Goal: Task Accomplishment & Management: Complete application form

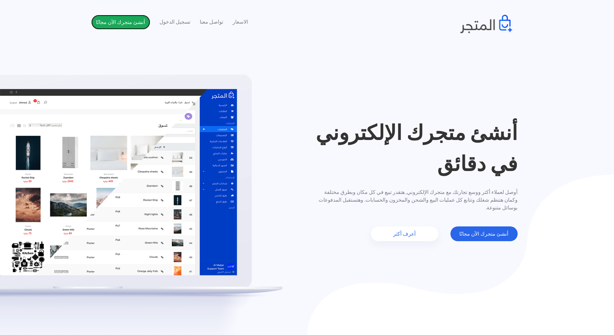
click at [126, 15] on link "أنشئ متجرك الآن مجانًا" at bounding box center [120, 22] width 59 height 15
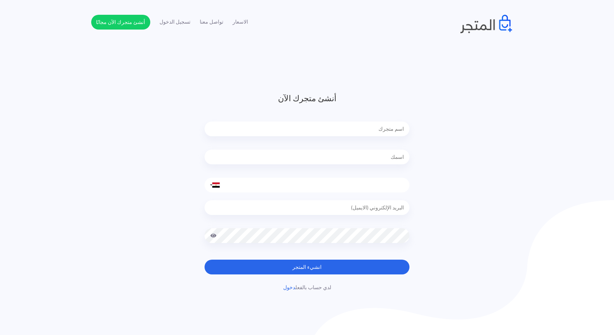
click at [333, 121] on div at bounding box center [307, 131] width 205 height 34
click at [353, 132] on input "text" at bounding box center [307, 129] width 205 height 15
type input "m"
type input "Midom"
click at [339, 156] on input "text" at bounding box center [307, 157] width 205 height 15
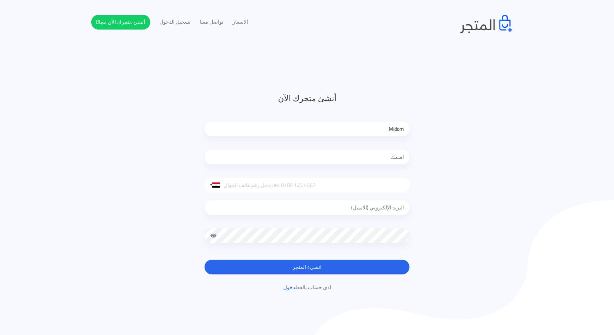
type input "على [PERSON_NAME]"
type input "01001298284"
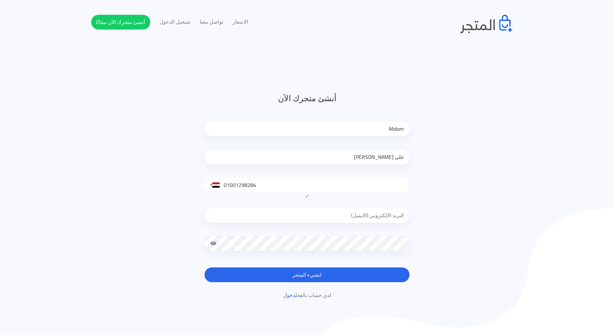
click at [384, 217] on input "email" at bounding box center [307, 215] width 205 height 15
type input "za0557969.6@gmail.com"
click at [213, 245] on span at bounding box center [213, 243] width 7 height 15
click at [214, 245] on span at bounding box center [213, 243] width 7 height 15
click at [212, 245] on span at bounding box center [213, 243] width 7 height 15
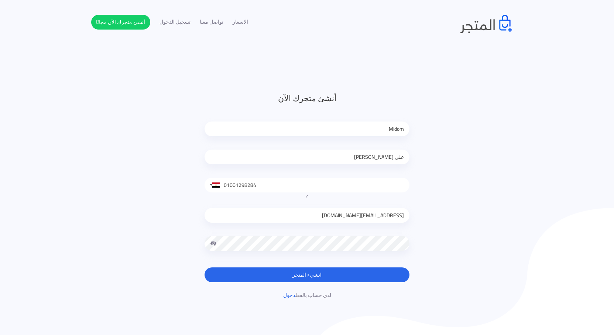
click at [437, 246] on div "أنشئ متجرك الآن Midom على حسن United States +1 United Kingdom +44 Afghanistan (…" at bounding box center [307, 195] width 432 height 207
click at [334, 275] on button "انشيء المتجر" at bounding box center [307, 275] width 205 height 15
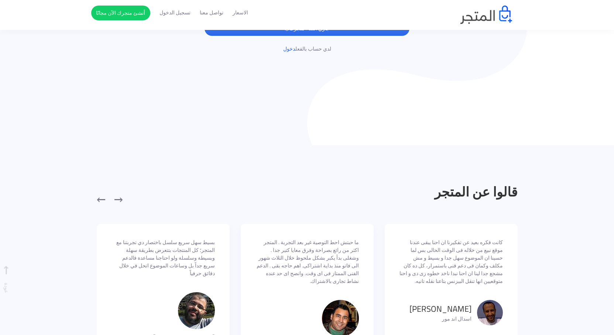
scroll to position [296, 0]
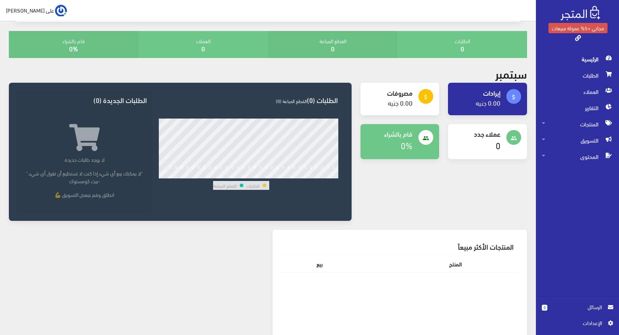
scroll to position [64, 0]
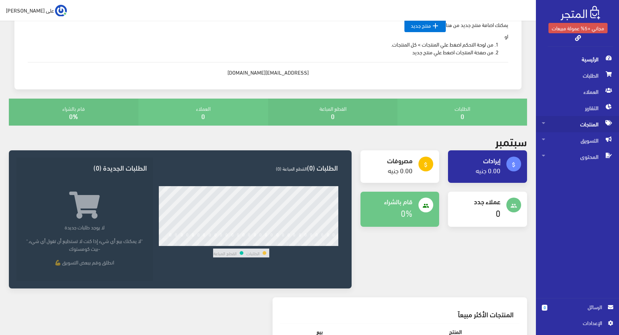
click at [554, 124] on span "المنتجات" at bounding box center [577, 124] width 71 height 16
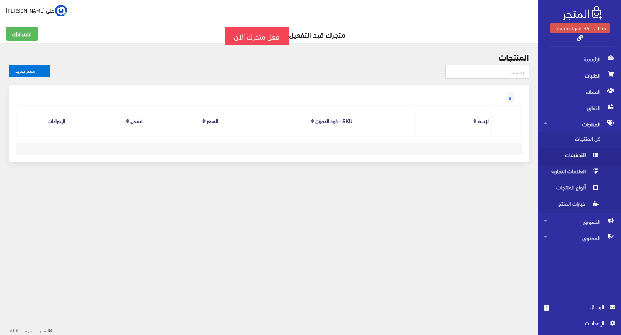
click at [566, 151] on span "التصنيفات" at bounding box center [572, 157] width 56 height 16
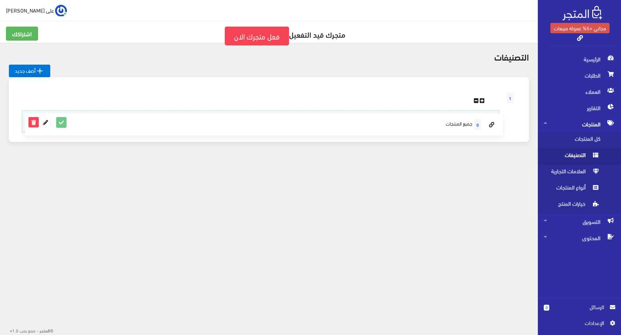
drag, startPoint x: 487, startPoint y: 120, endPoint x: 501, endPoint y: 110, distance: 17.2
click at [474, 169] on div " على حسن اشتراكي تسجيل الخروج  1 0" at bounding box center [269, 91] width 538 height 183
click at [482, 101] on icon at bounding box center [482, 101] width 5 height 6
click at [483, 101] on icon at bounding box center [482, 101] width 5 height 6
click at [477, 101] on icon at bounding box center [476, 101] width 5 height 6
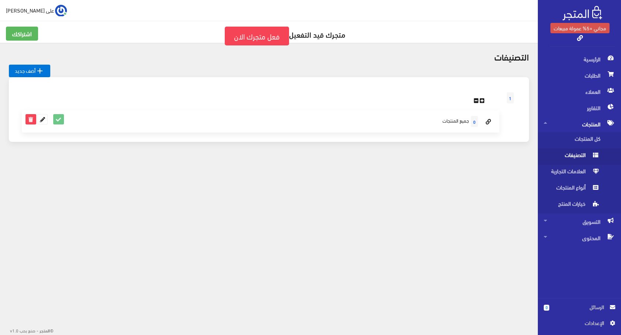
click at [477, 101] on icon at bounding box center [476, 101] width 5 height 6
click at [510, 100] on span "1" at bounding box center [510, 97] width 7 height 11
click at [564, 174] on span "العلامات التجارية" at bounding box center [572, 173] width 56 height 16
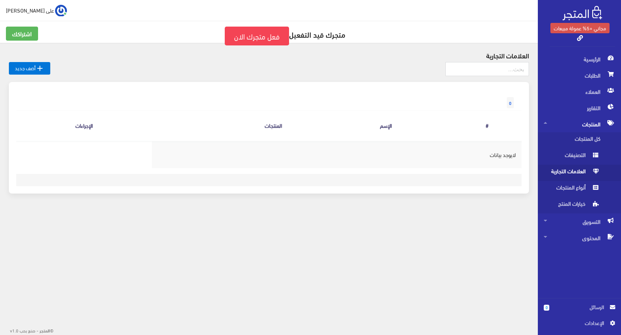
drag, startPoint x: 488, startPoint y: 153, endPoint x: 394, endPoint y: 136, distance: 95.7
click at [452, 157] on td "لايوجد بيانات" at bounding box center [337, 154] width 370 height 27
click at [571, 190] on span "أنواع المنتجات" at bounding box center [572, 189] width 56 height 16
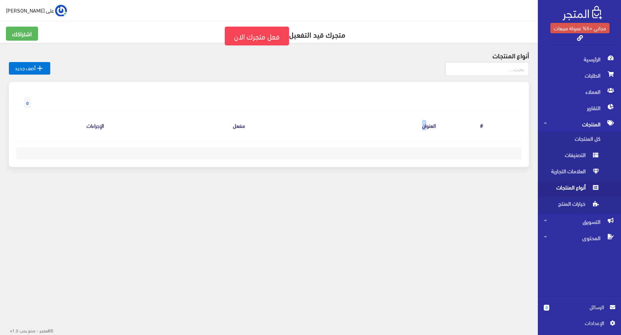
drag, startPoint x: 428, startPoint y: 123, endPoint x: 298, endPoint y: 118, distance: 129.5
click at [299, 118] on tr "# العنوان مفعل الإجراءات" at bounding box center [268, 125] width 505 height 31
drag, startPoint x: 330, startPoint y: 227, endPoint x: 359, endPoint y: 225, distance: 28.5
click at [347, 225] on body "مجاني +5% عمولة مبيعات الرئيسية 0" at bounding box center [310, 167] width 621 height 335
click at [579, 205] on span "خيارات المنتج" at bounding box center [572, 205] width 56 height 16
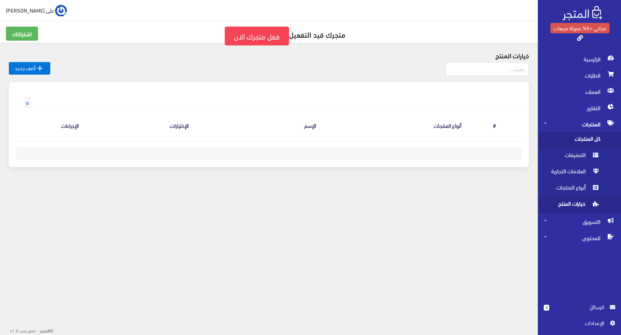
click at [563, 137] on span "كل المنتجات" at bounding box center [572, 140] width 56 height 16
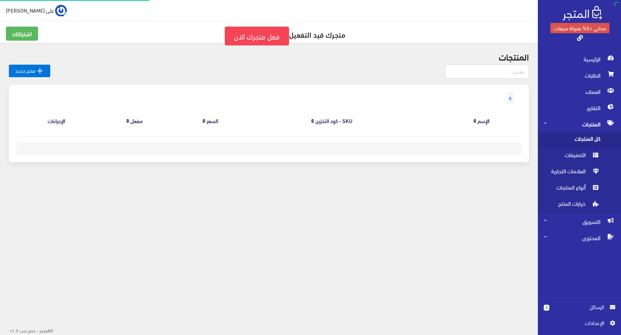
click at [583, 124] on span "المنتجات" at bounding box center [579, 124] width 71 height 16
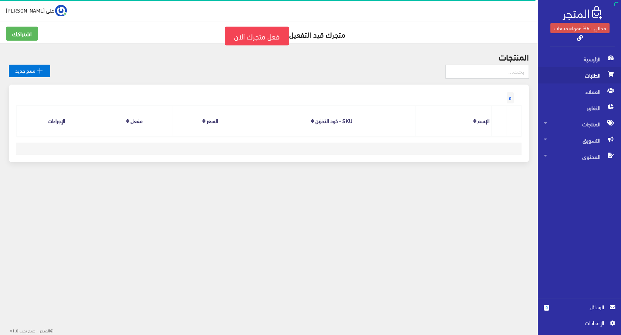
click at [595, 73] on span "الطلبات" at bounding box center [579, 75] width 71 height 16
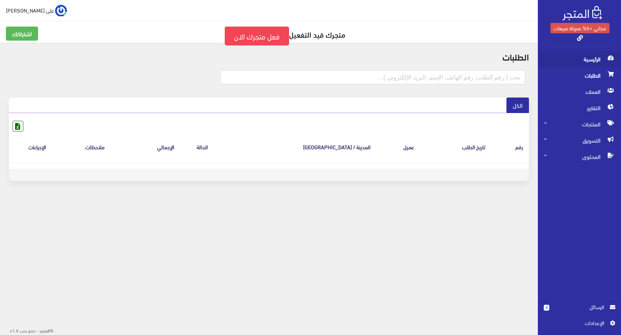
click at [594, 58] on span "الرئيسية" at bounding box center [579, 59] width 71 height 16
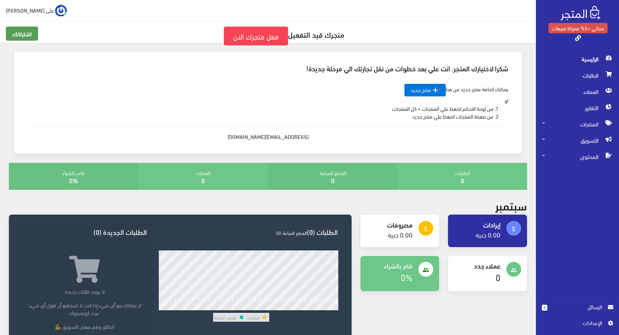
click at [23, 35] on link "اشتراكك" at bounding box center [22, 34] width 32 height 14
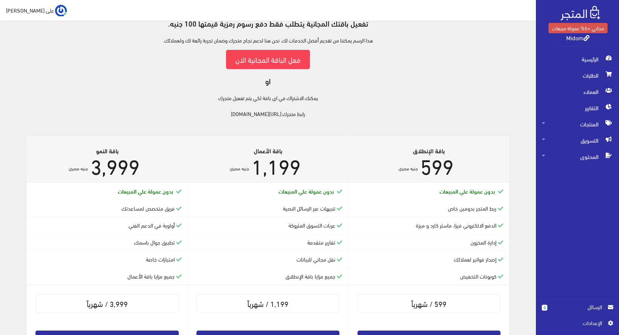
scroll to position [111, 0]
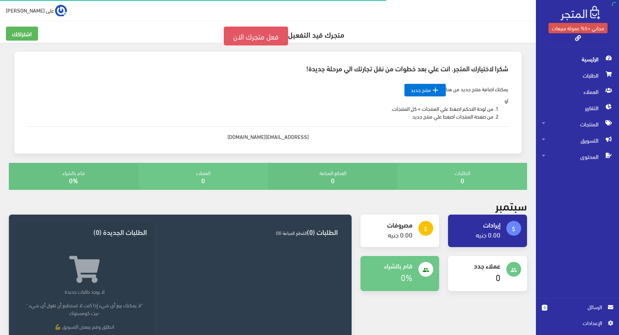
click at [261, 37] on link "فعل متجرك الان" at bounding box center [256, 36] width 64 height 19
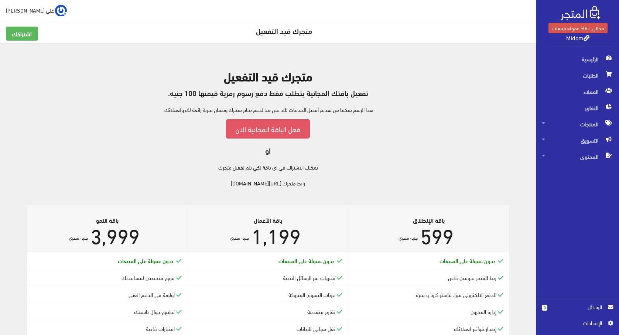
click at [270, 130] on link "فعل الباقة المجانية الان" at bounding box center [268, 128] width 84 height 19
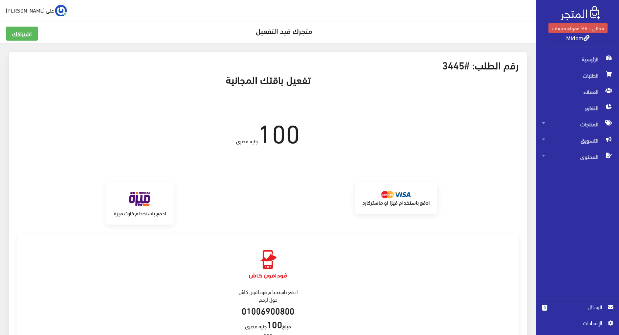
drag, startPoint x: 262, startPoint y: 136, endPoint x: 336, endPoint y: 149, distance: 75.1
click at [336, 149] on div "100 جنيه مصري" at bounding box center [268, 127] width 513 height 47
click at [340, 147] on div "100 جنيه مصري" at bounding box center [268, 127] width 513 height 47
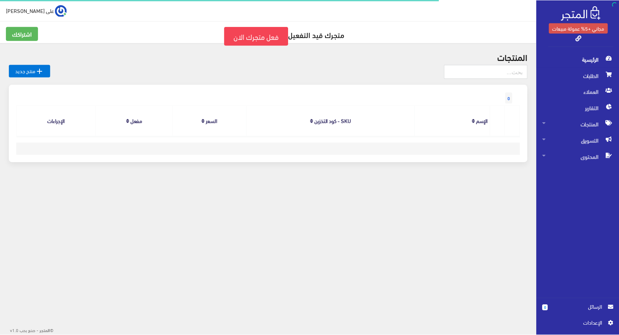
scroll to position [64, 0]
